Goal: Information Seeking & Learning: Learn about a topic

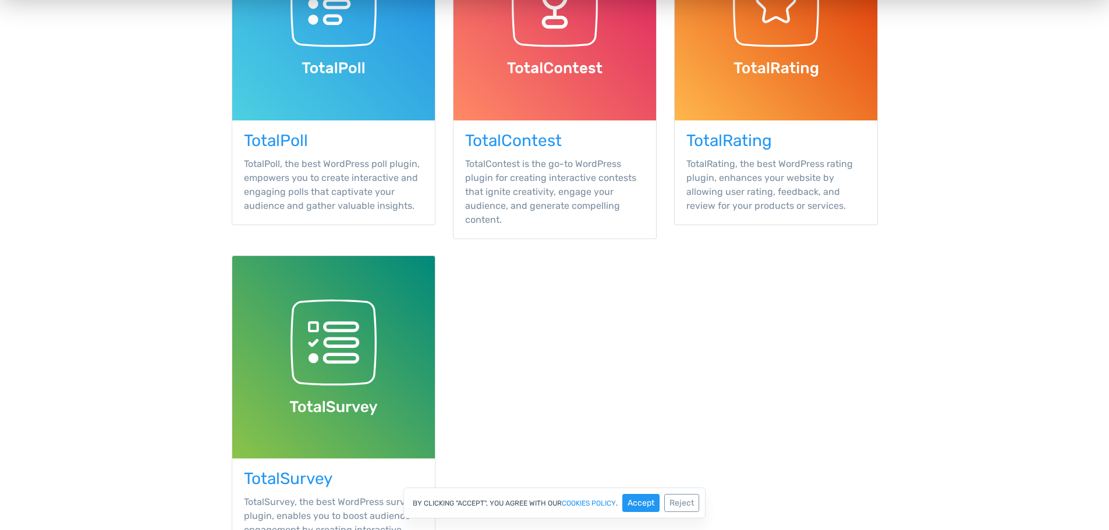
scroll to position [136, 0]
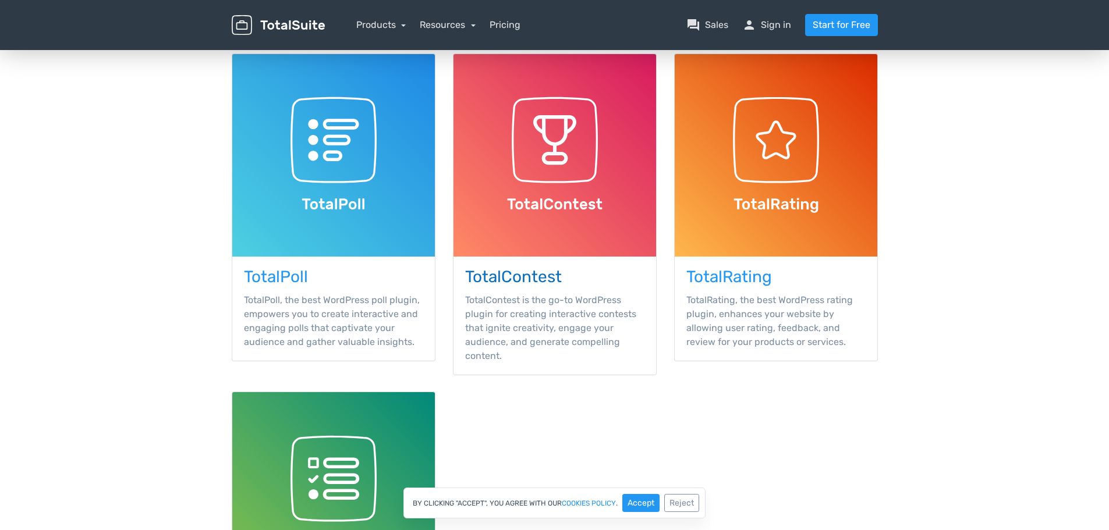
click at [527, 278] on h3 "TotalContest" at bounding box center [554, 277] width 179 height 18
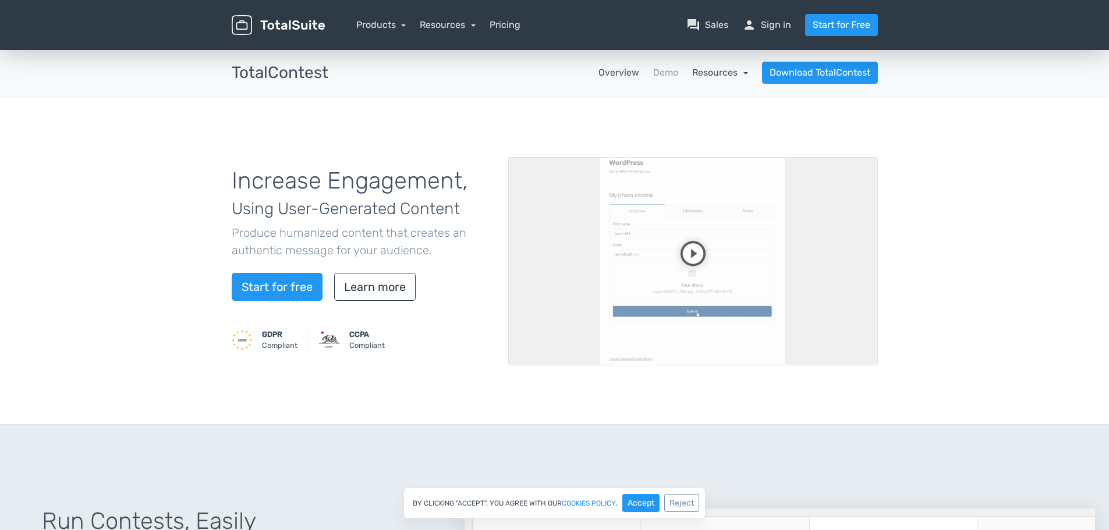
click at [699, 74] on link "Resources" at bounding box center [720, 72] width 56 height 11
click at [659, 70] on link "Demo" at bounding box center [665, 73] width 25 height 14
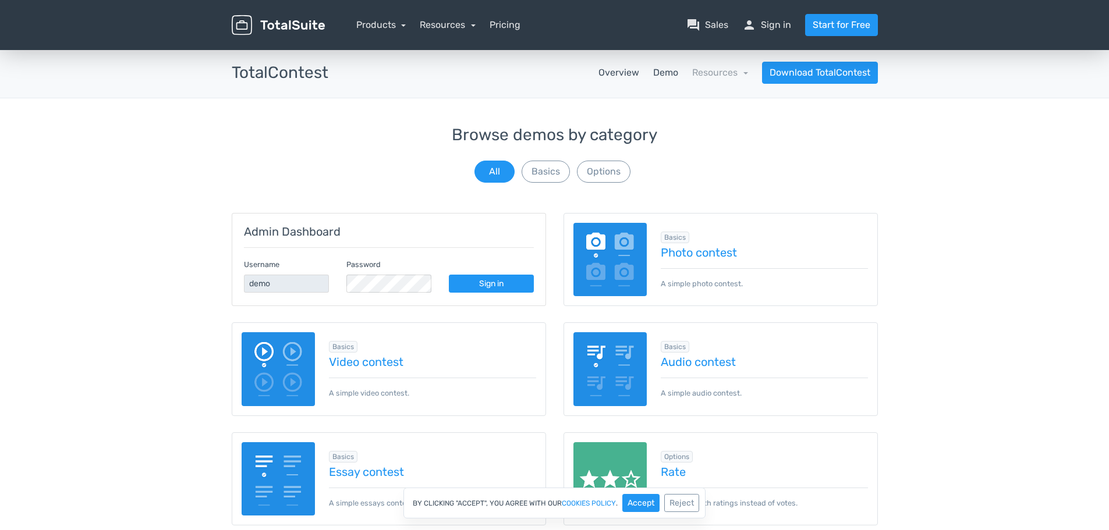
click at [618, 73] on link "Overview" at bounding box center [618, 73] width 41 height 14
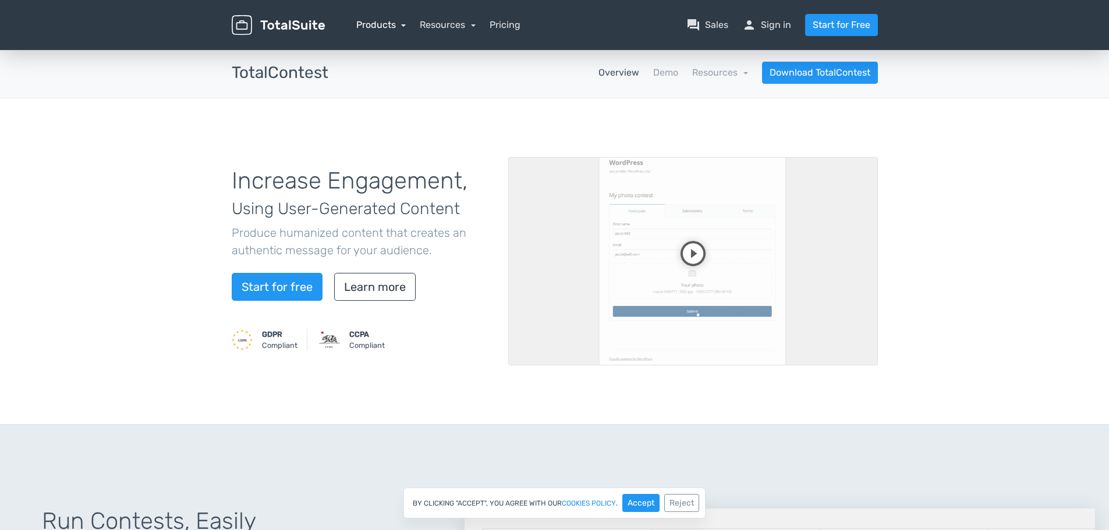
click at [363, 24] on link "Products" at bounding box center [381, 24] width 50 height 11
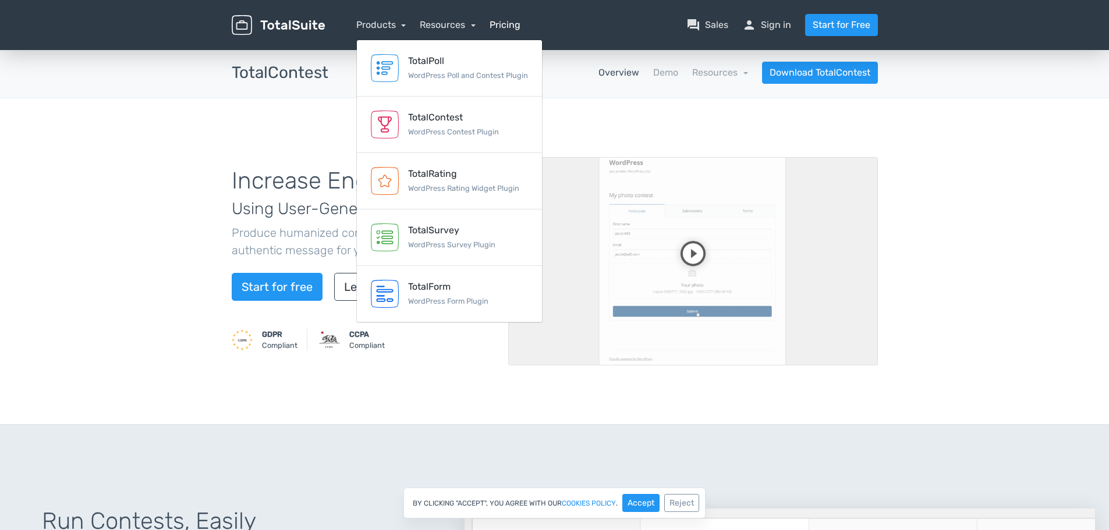
click at [505, 26] on link "Pricing" at bounding box center [504, 25] width 31 height 14
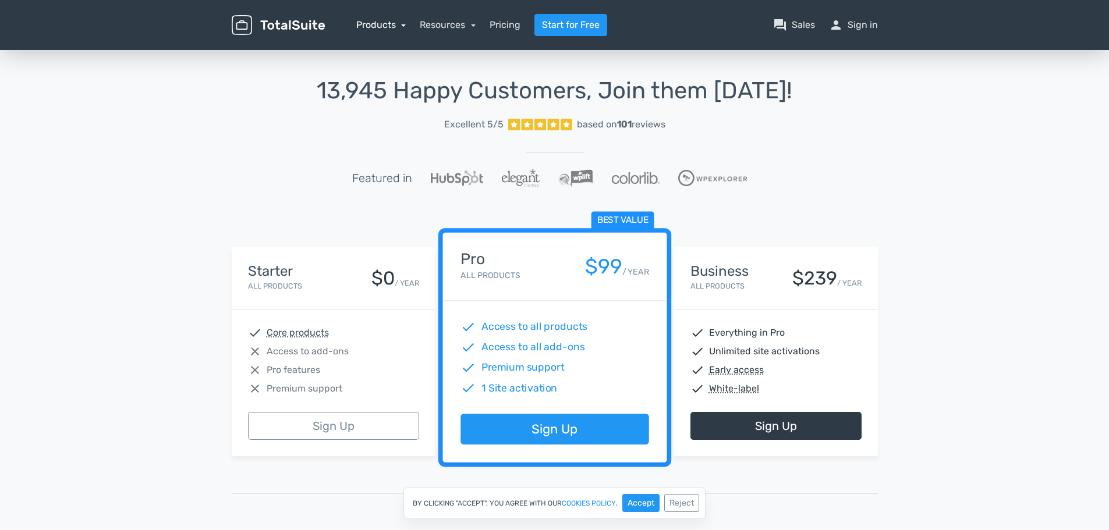
click at [370, 23] on link "Products" at bounding box center [381, 24] width 50 height 11
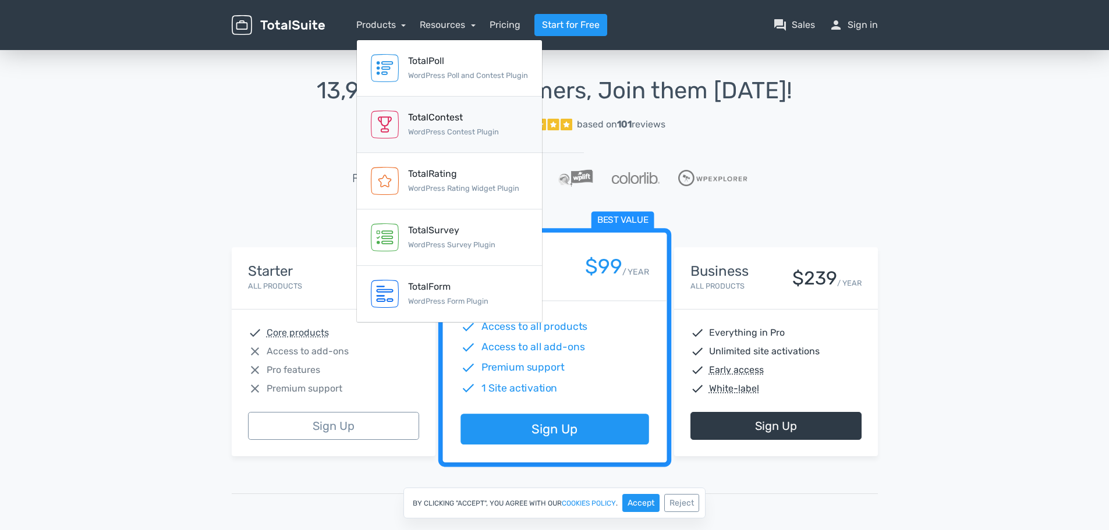
click at [424, 116] on div "TotalContest" at bounding box center [453, 118] width 91 height 14
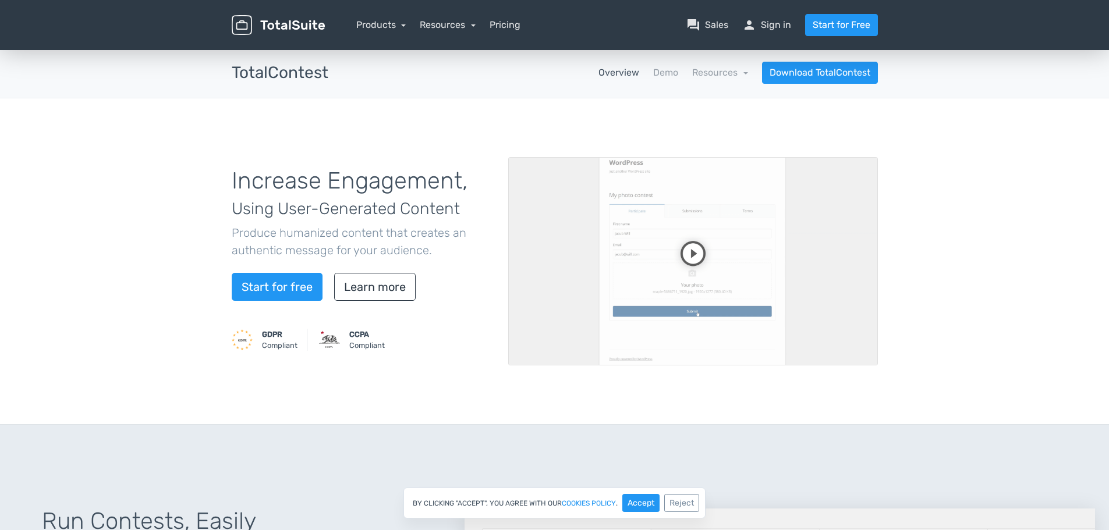
click at [682, 250] on video at bounding box center [693, 261] width 370 height 208
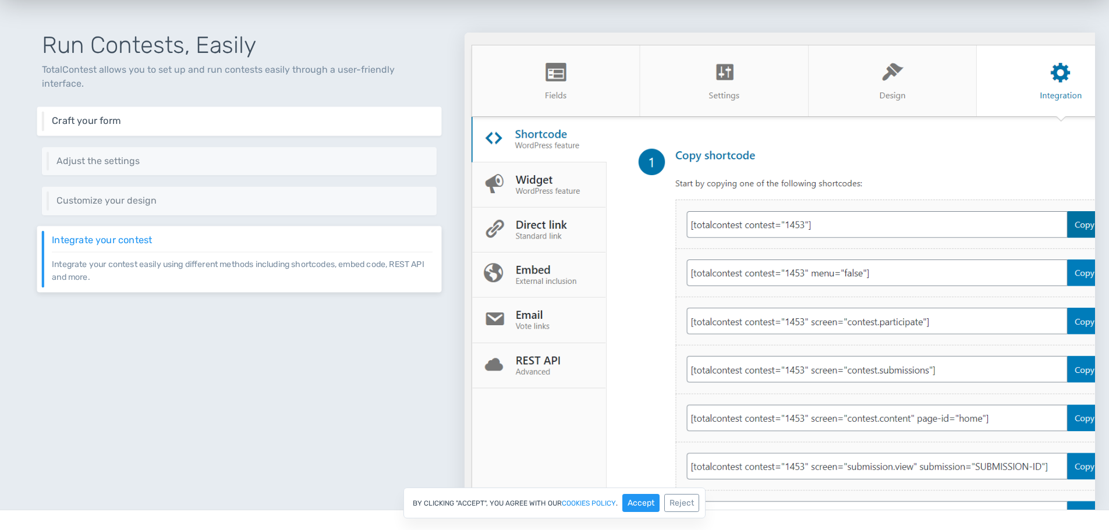
scroll to position [407, 0]
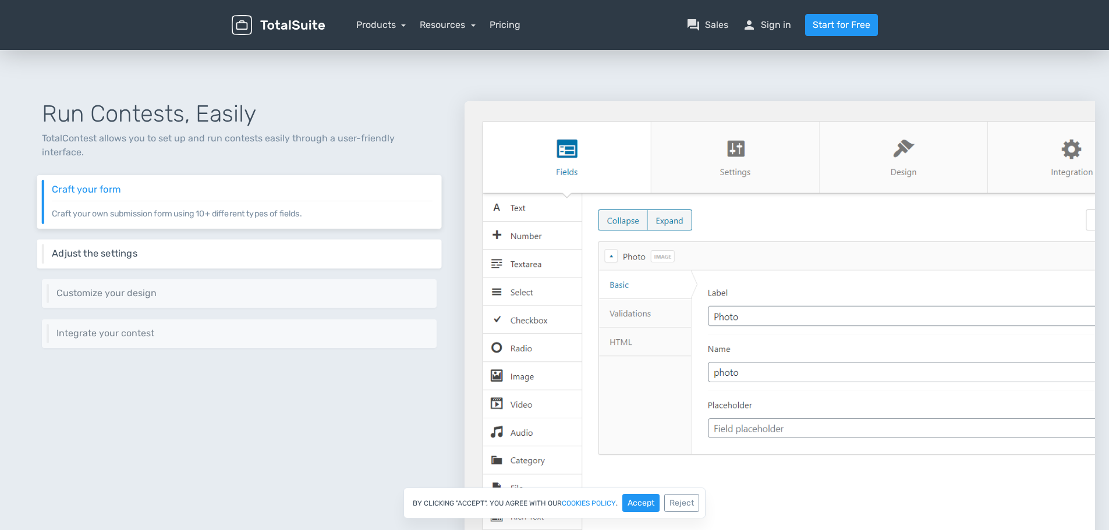
click at [89, 248] on h6 "Adjust the settings" at bounding box center [242, 253] width 381 height 10
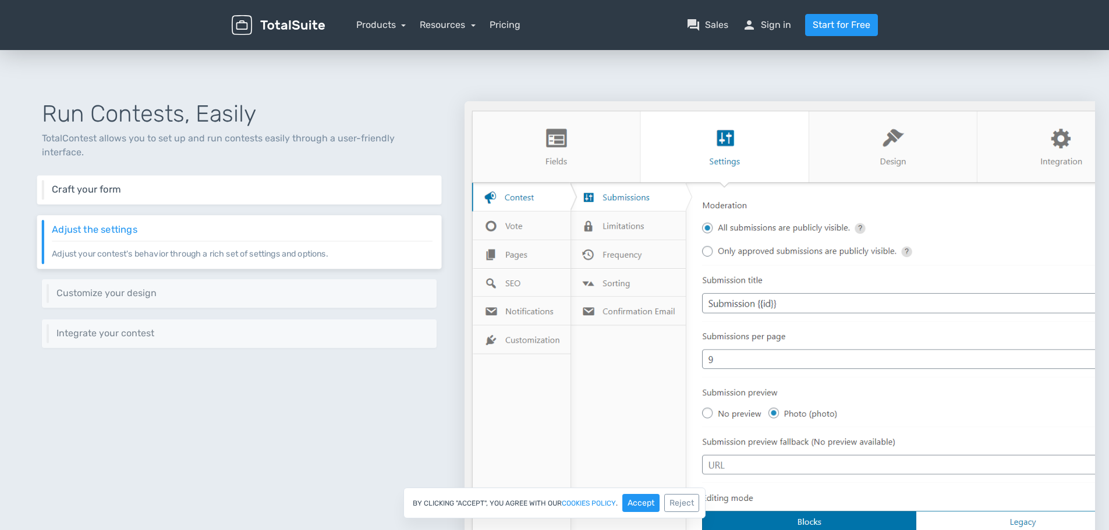
click at [116, 182] on div "Craft your form Craft your own submission form using 10+ different types of fie…" at bounding box center [239, 190] width 404 height 29
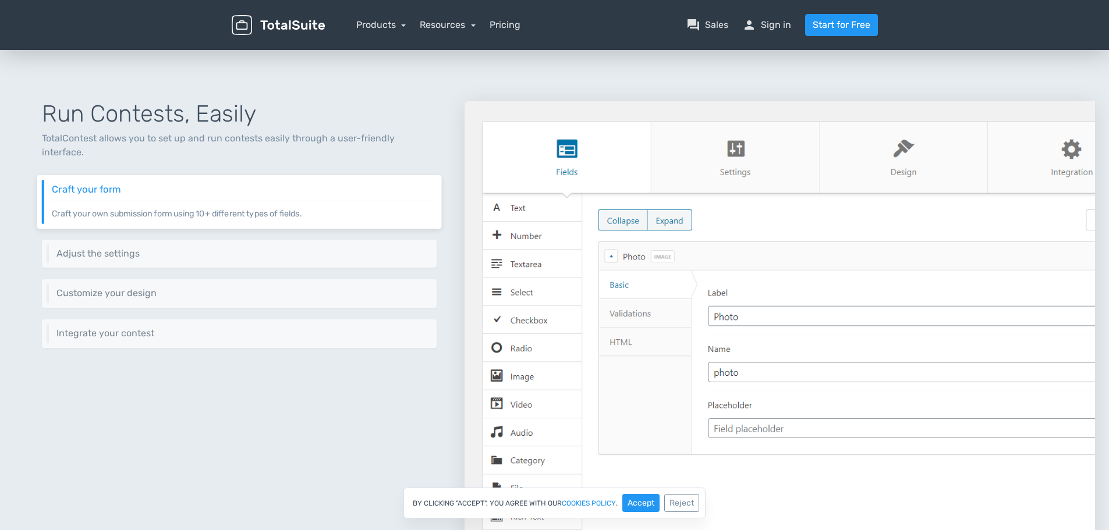
click at [114, 203] on p "Craft your own submission form using 10+ different types of fields." at bounding box center [242, 210] width 381 height 19
click at [113, 248] on h6 "Adjust the settings" at bounding box center [242, 253] width 381 height 10
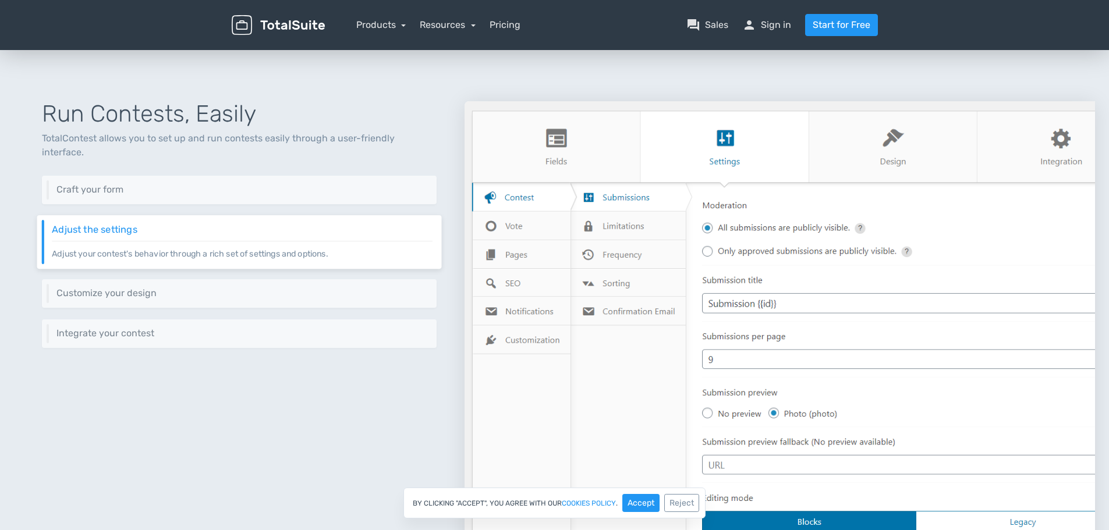
click at [113, 240] on p "Adjust your contest's behavior through a rich set of settings and options." at bounding box center [242, 249] width 381 height 19
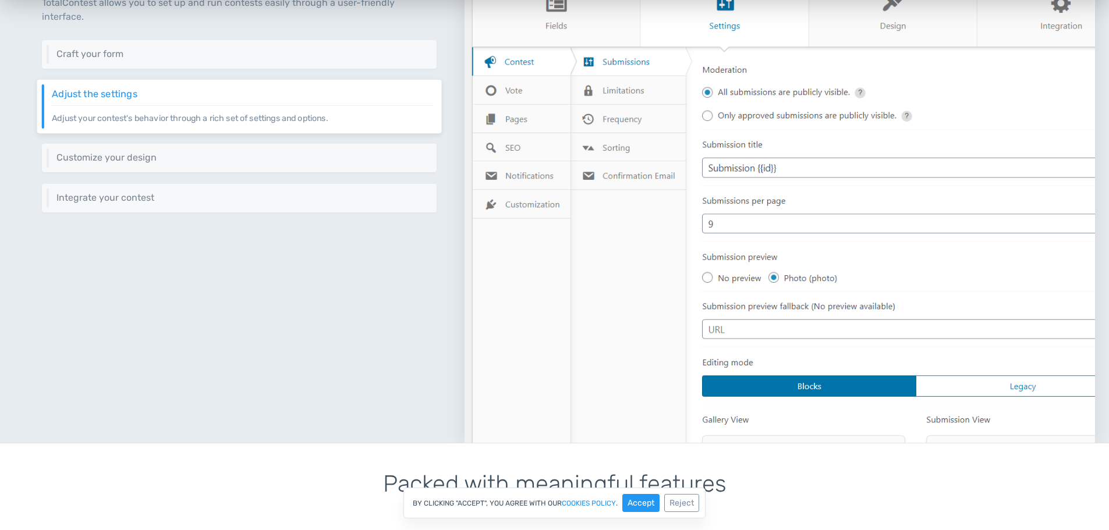
scroll to position [679, 0]
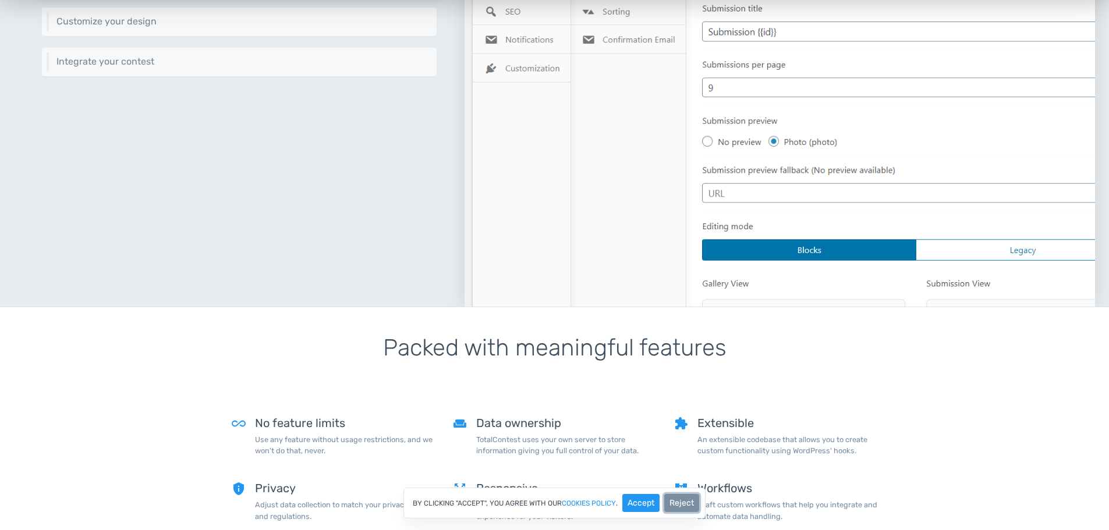
click at [683, 507] on button "Reject" at bounding box center [681, 503] width 35 height 18
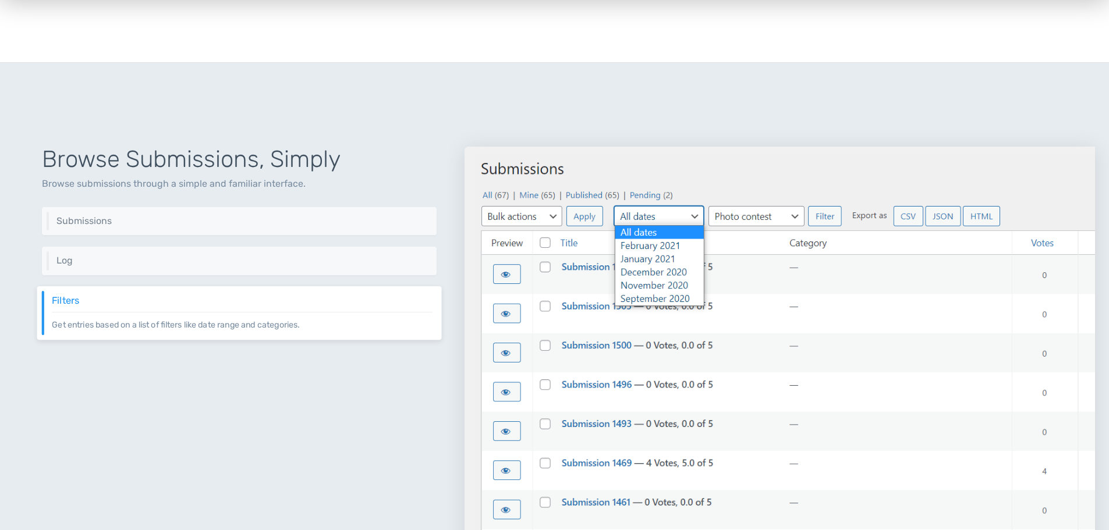
scroll to position [1232, 0]
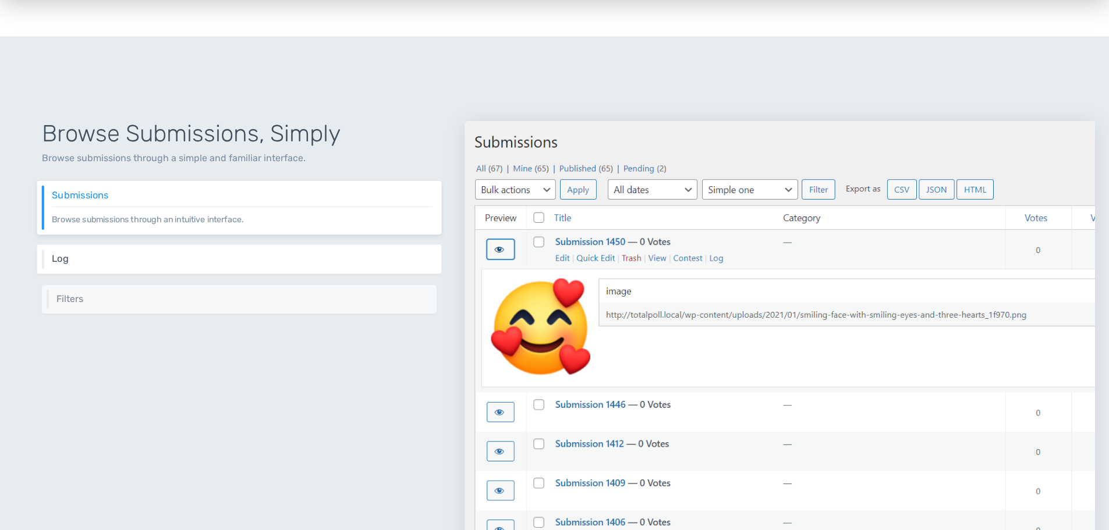
click at [71, 260] on h6 "Log" at bounding box center [242, 259] width 381 height 10
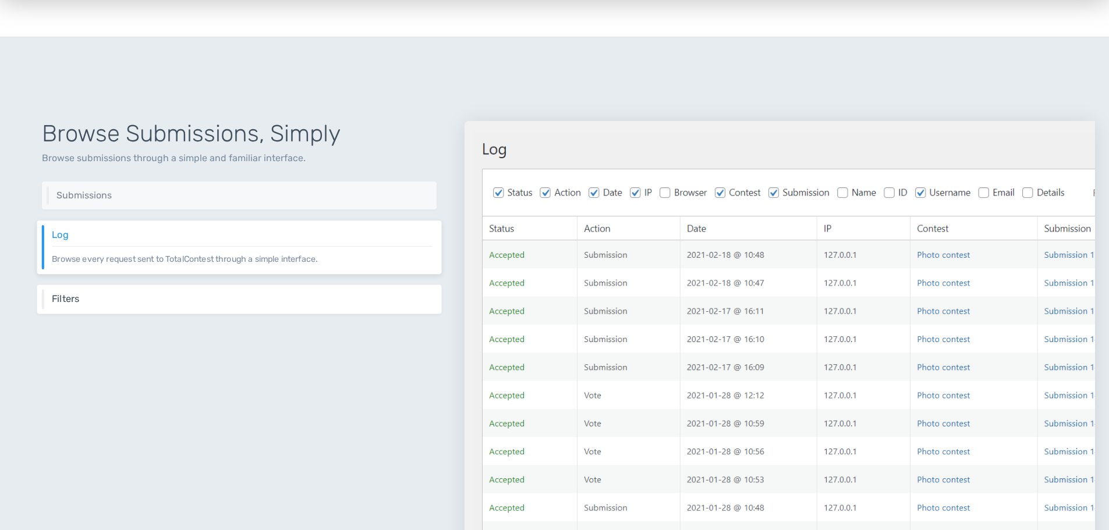
click at [75, 295] on h6 "Filters" at bounding box center [242, 299] width 381 height 10
